Goal: Transaction & Acquisition: Subscribe to service/newsletter

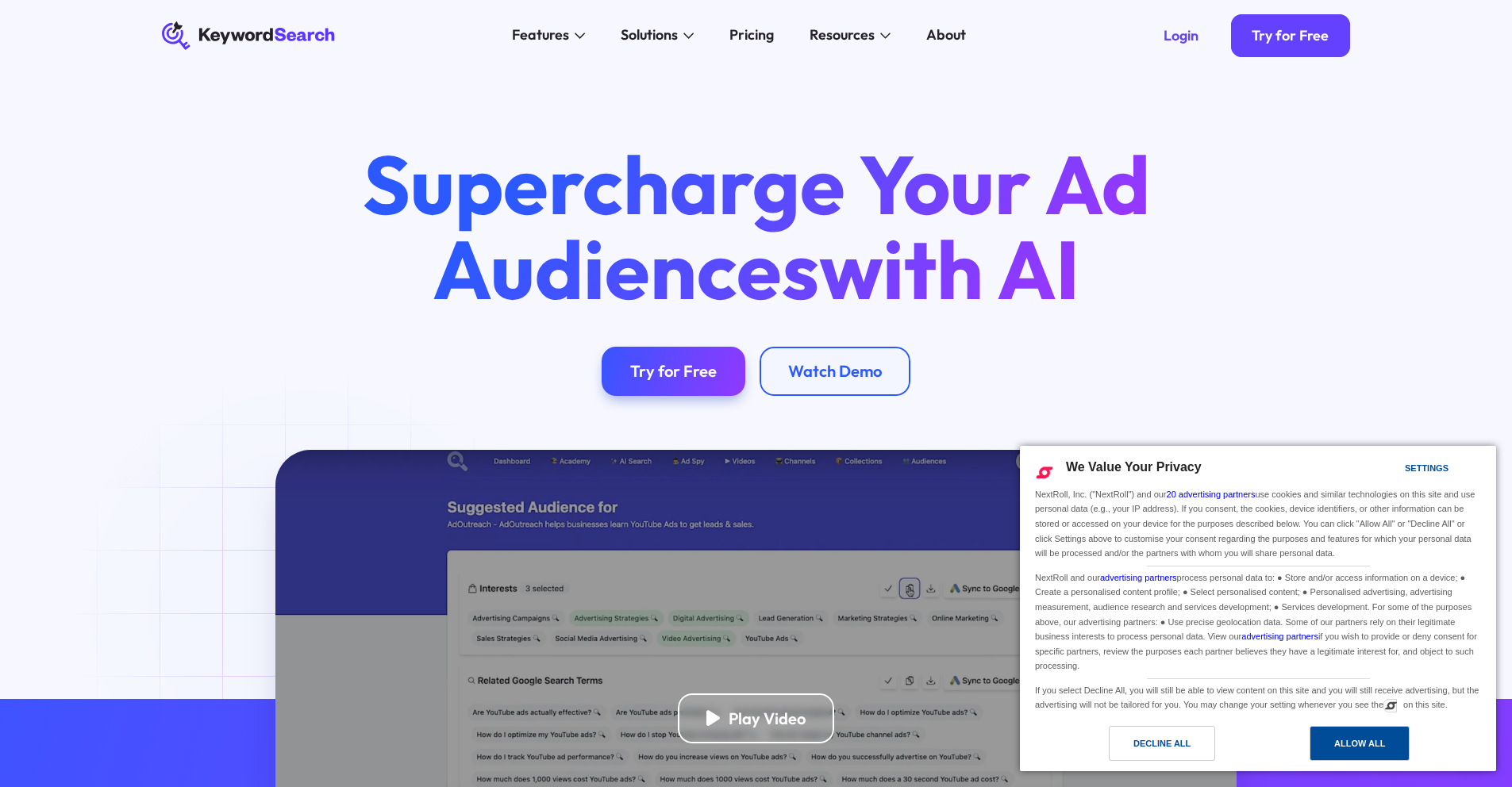
click at [1366, 745] on div "Allow All" at bounding box center [1360, 744] width 51 height 18
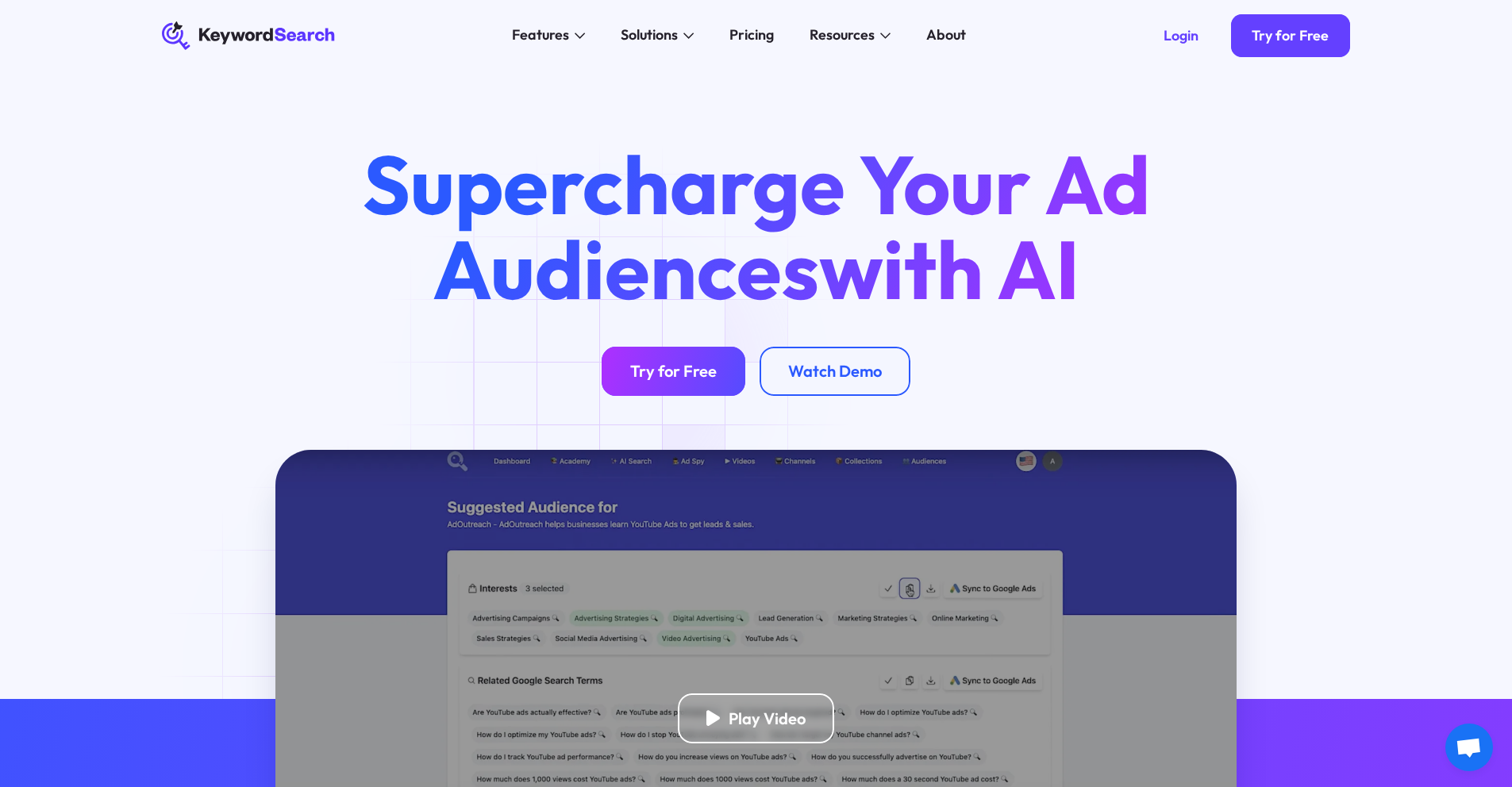
click at [626, 370] on link "Try for Free" at bounding box center [674, 372] width 144 height 50
